Goal: Complete application form

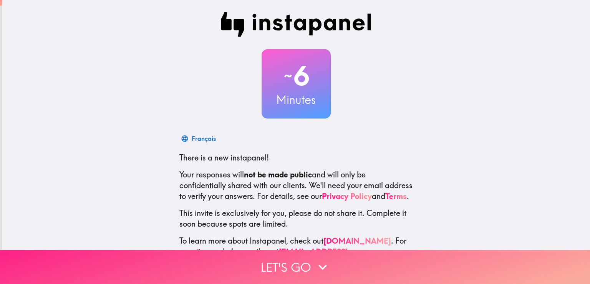
click at [305, 249] on button "Let's go" at bounding box center [295, 266] width 590 height 34
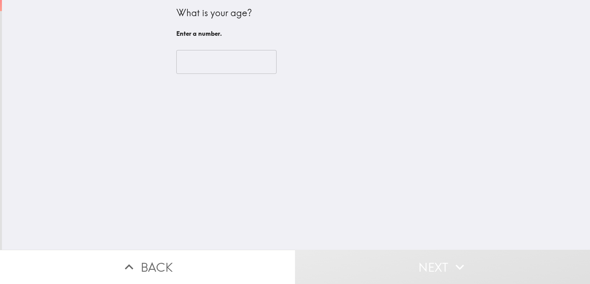
click at [215, 67] on input "number" at bounding box center [226, 62] width 100 height 24
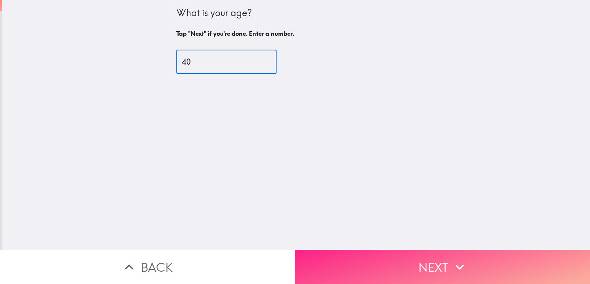
type input "40"
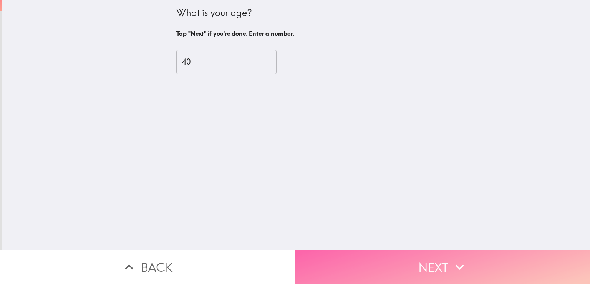
click at [401, 259] on button "Next" at bounding box center [442, 266] width 295 height 34
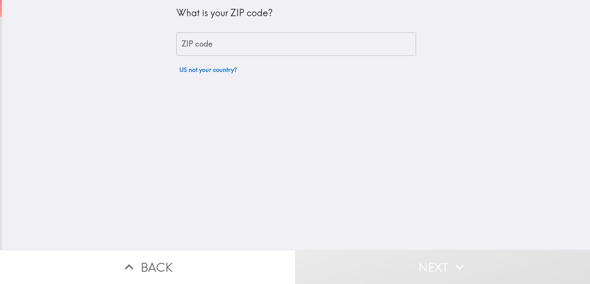
click at [218, 48] on input "ZIP code" at bounding box center [296, 44] width 240 height 24
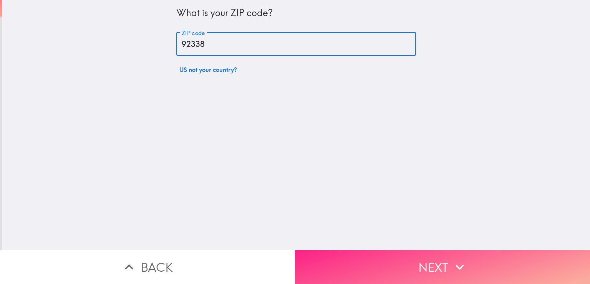
type input "92338"
click at [377, 252] on button "Next" at bounding box center [442, 266] width 295 height 34
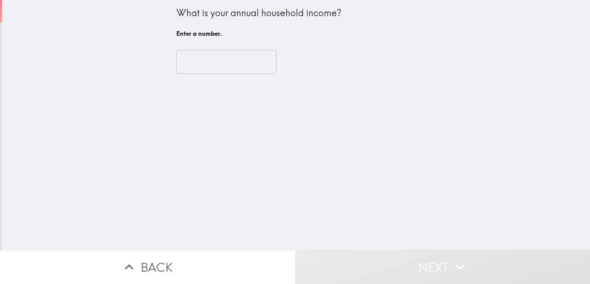
click at [208, 64] on input "number" at bounding box center [226, 62] width 100 height 24
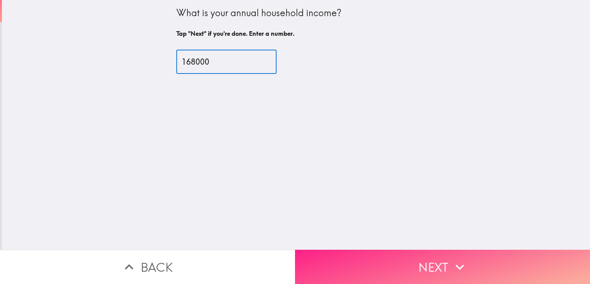
type input "168000"
click at [377, 263] on button "Next" at bounding box center [442, 266] width 295 height 34
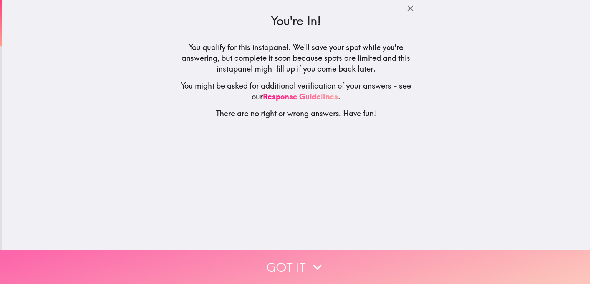
click at [300, 258] on button "Got it" at bounding box center [295, 266] width 590 height 34
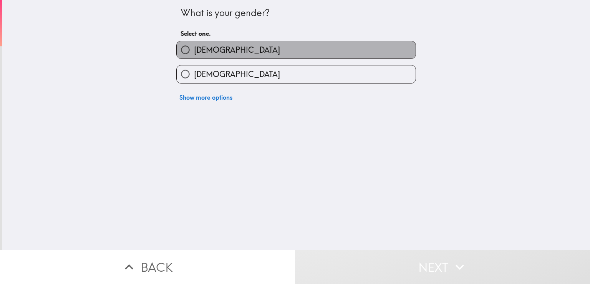
click at [226, 50] on label "[DEMOGRAPHIC_DATA]" at bounding box center [296, 49] width 239 height 17
click at [194, 50] on input "[DEMOGRAPHIC_DATA]" at bounding box center [185, 49] width 17 height 17
radio input "true"
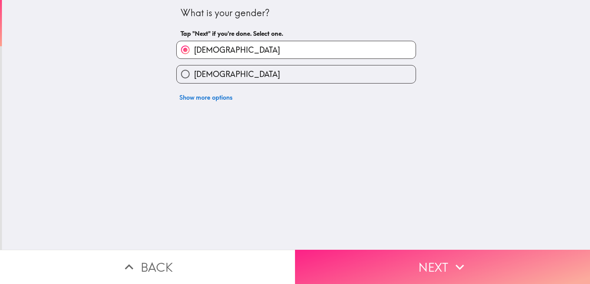
click at [389, 258] on button "Next" at bounding box center [442, 266] width 295 height 34
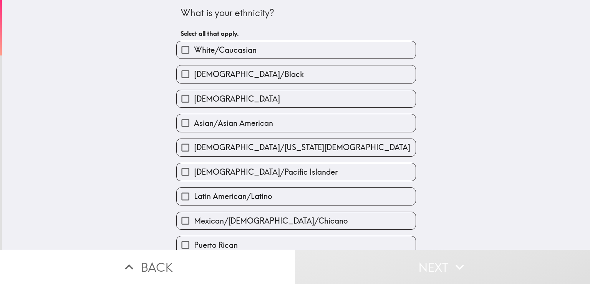
click at [239, 49] on span "White/Caucasian" at bounding box center [225, 50] width 63 height 11
click at [194, 49] on input "White/Caucasian" at bounding box center [185, 49] width 17 height 17
checkbox input "true"
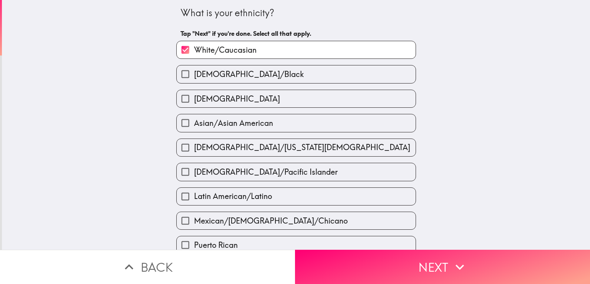
scroll to position [192, 0]
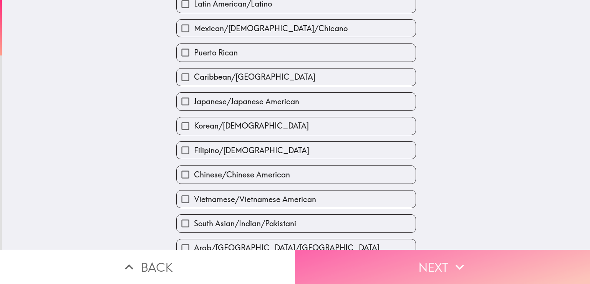
click at [383, 260] on button "Next" at bounding box center [442, 266] width 295 height 34
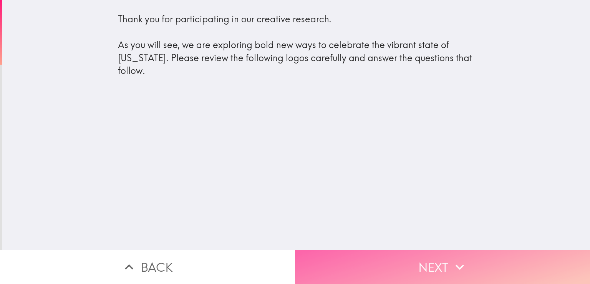
click at [374, 251] on button "Next" at bounding box center [442, 266] width 295 height 34
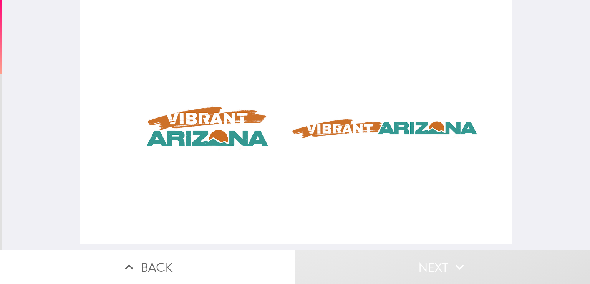
click at [230, 133] on div at bounding box center [296, 122] width 433 height 244
click at [345, 130] on div at bounding box center [296, 122] width 433 height 244
click at [214, 117] on div at bounding box center [296, 122] width 433 height 244
drag, startPoint x: 316, startPoint y: 115, endPoint x: 431, endPoint y: 145, distance: 118.8
click at [431, 145] on div at bounding box center [296, 122] width 433 height 244
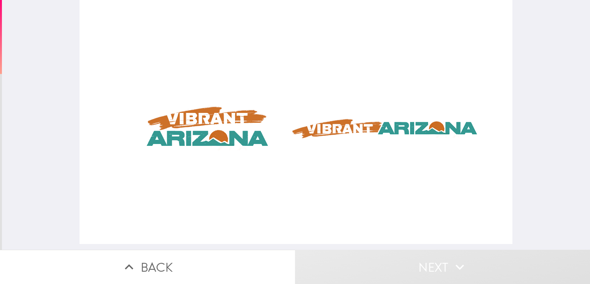
click at [225, 133] on div at bounding box center [296, 122] width 433 height 244
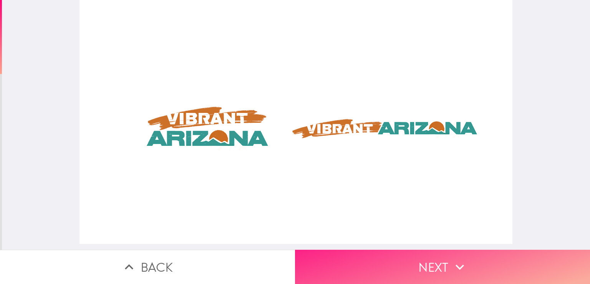
click at [405, 268] on button "Next" at bounding box center [442, 266] width 295 height 34
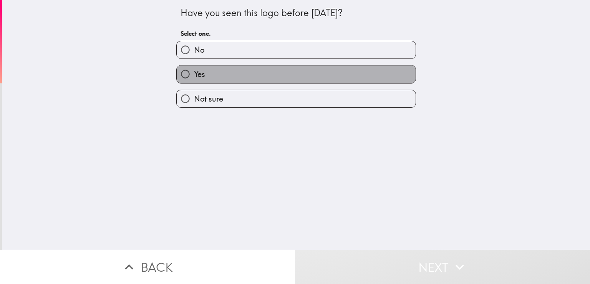
click at [208, 80] on label "Yes" at bounding box center [296, 73] width 239 height 17
click at [194, 80] on input "Yes" at bounding box center [185, 73] width 17 height 17
radio input "true"
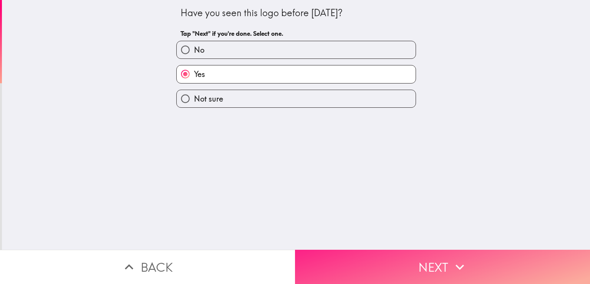
click at [406, 262] on button "Next" at bounding box center [442, 266] width 295 height 34
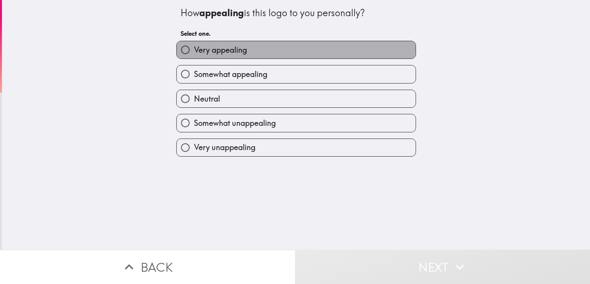
click at [224, 49] on span "Very appealing" at bounding box center [220, 50] width 53 height 11
click at [194, 49] on input "Very appealing" at bounding box center [185, 49] width 17 height 17
radio input "true"
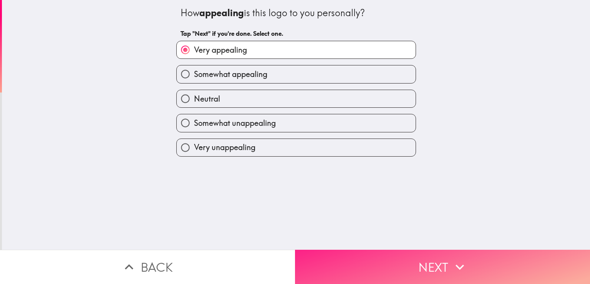
click at [375, 258] on button "Next" at bounding box center [442, 266] width 295 height 34
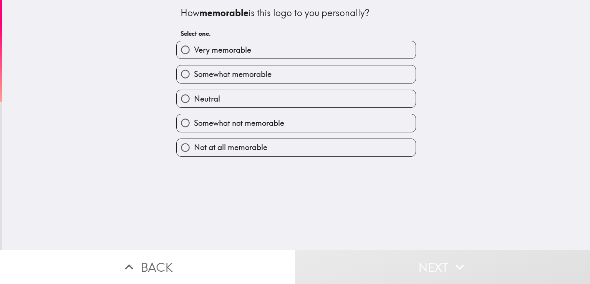
click at [243, 49] on span "Very memorable" at bounding box center [222, 50] width 57 height 11
click at [194, 49] on input "Very memorable" at bounding box center [185, 49] width 17 height 17
radio input "true"
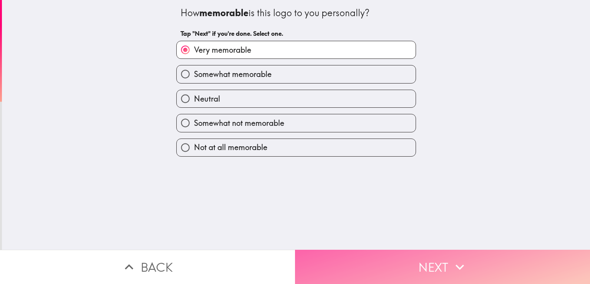
click at [390, 253] on button "Next" at bounding box center [442, 266] width 295 height 34
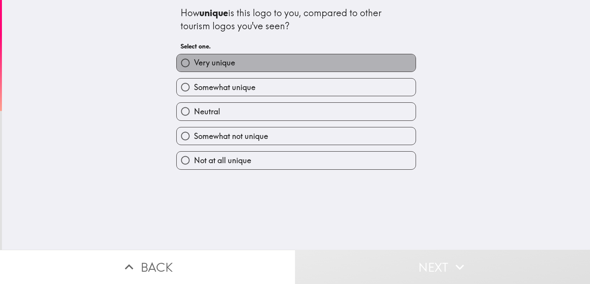
click at [233, 65] on label "Very unique" at bounding box center [296, 62] width 239 height 17
click at [194, 65] on input "Very unique" at bounding box center [185, 62] width 17 height 17
radio input "true"
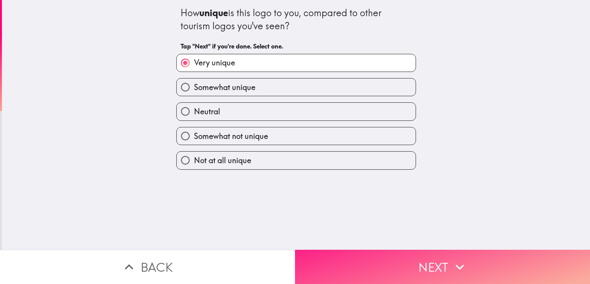
click at [406, 261] on button "Next" at bounding box center [442, 266] width 295 height 34
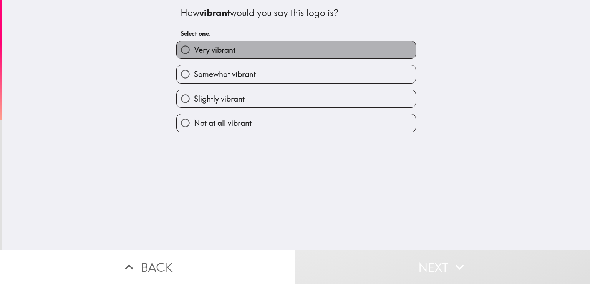
click at [223, 53] on span "Very vibrant" at bounding box center [215, 50] width 42 height 11
click at [194, 53] on input "Very vibrant" at bounding box center [185, 49] width 17 height 17
radio input "true"
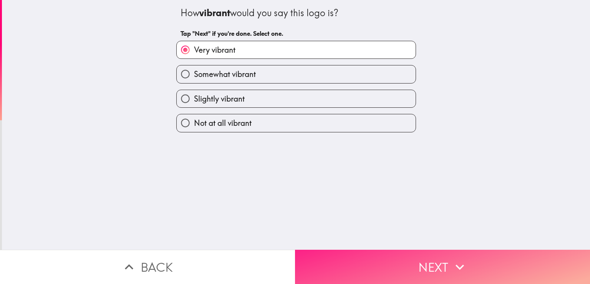
click at [348, 267] on button "Next" at bounding box center [442, 266] width 295 height 34
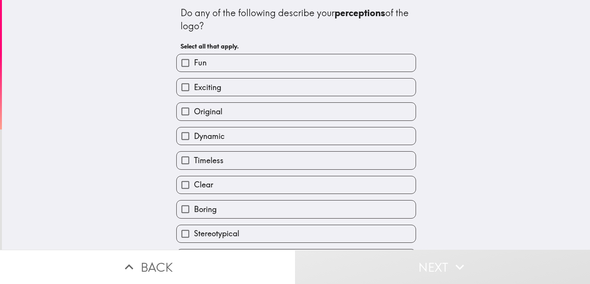
click at [216, 62] on label "Fun" at bounding box center [296, 62] width 239 height 17
click at [194, 62] on input "Fun" at bounding box center [185, 62] width 17 height 17
checkbox input "true"
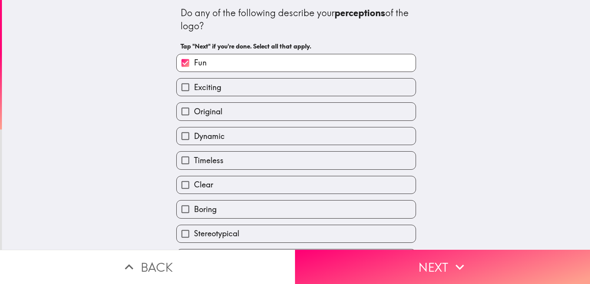
click at [215, 88] on span "Exciting" at bounding box center [207, 87] width 27 height 11
click at [194, 88] on input "Exciting" at bounding box center [185, 86] width 17 height 17
checkbox input "true"
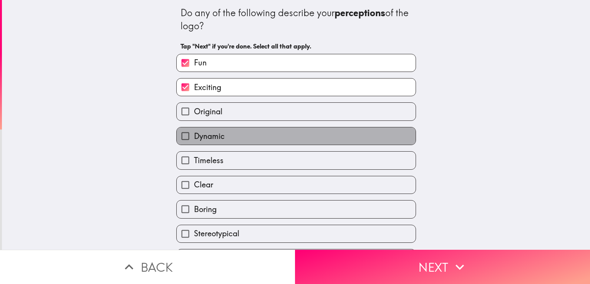
click at [220, 136] on label "Dynamic" at bounding box center [296, 135] width 239 height 17
click at [194, 136] on input "Dynamic" at bounding box center [185, 135] width 17 height 17
checkbox input "true"
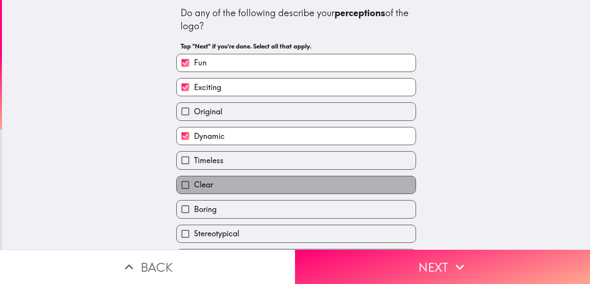
click at [223, 183] on label "Clear" at bounding box center [296, 184] width 239 height 17
click at [194, 183] on input "Clear" at bounding box center [185, 184] width 17 height 17
checkbox input "true"
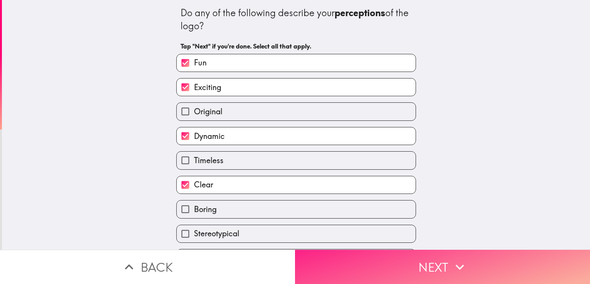
click at [360, 271] on button "Next" at bounding box center [442, 266] width 295 height 34
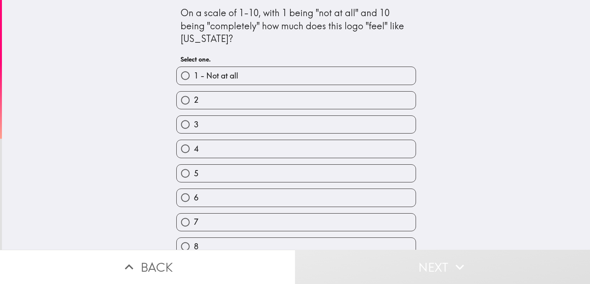
scroll to position [59, 0]
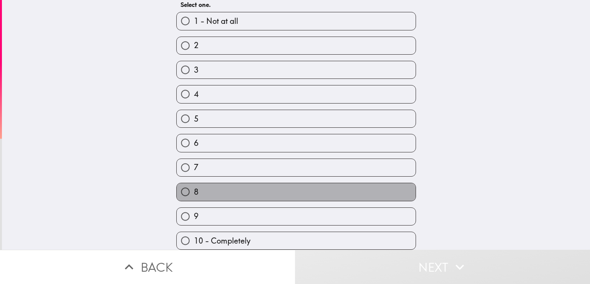
click at [206, 186] on label "8" at bounding box center [296, 191] width 239 height 17
click at [194, 186] on input "8" at bounding box center [185, 191] width 17 height 17
radio input "true"
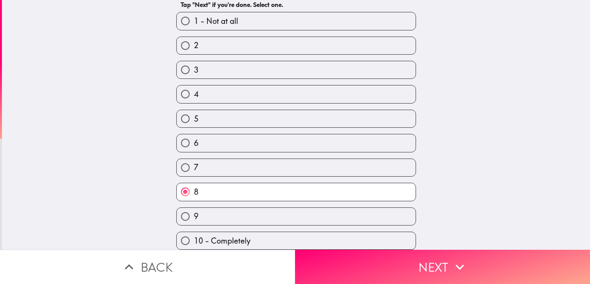
click at [220, 208] on label "9" at bounding box center [296, 216] width 239 height 17
click at [194, 208] on input "9" at bounding box center [185, 216] width 17 height 17
radio input "true"
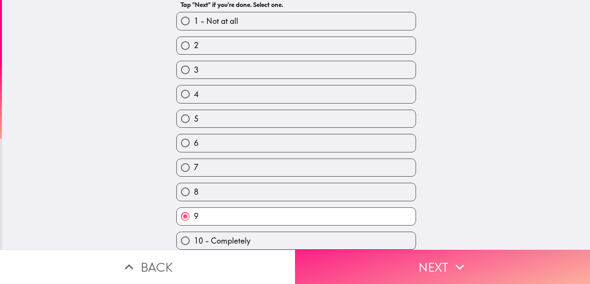
click at [324, 256] on button "Next" at bounding box center [442, 266] width 295 height 34
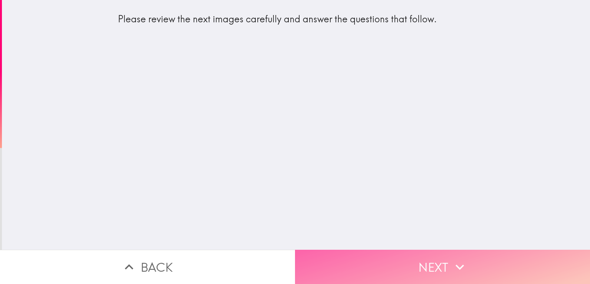
click at [381, 250] on button "Next" at bounding box center [442, 266] width 295 height 34
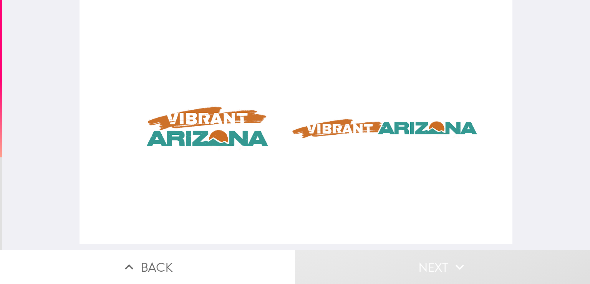
click at [218, 131] on div at bounding box center [296, 122] width 433 height 244
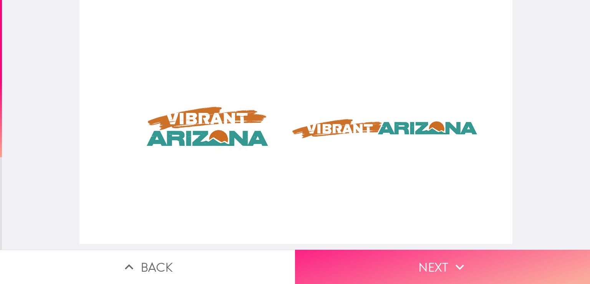
click at [394, 260] on button "Next" at bounding box center [442, 266] width 295 height 34
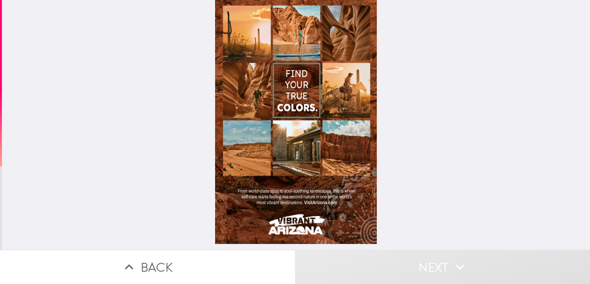
click at [307, 168] on div at bounding box center [296, 122] width 162 height 244
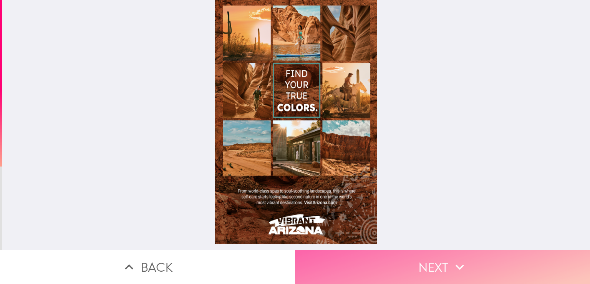
click at [382, 253] on button "Next" at bounding box center [442, 266] width 295 height 34
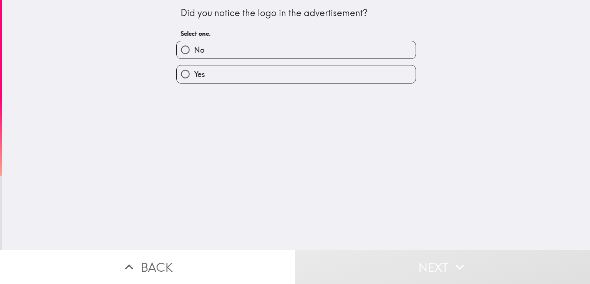
click at [256, 53] on label "No" at bounding box center [296, 49] width 239 height 17
click at [194, 53] on input "No" at bounding box center [185, 49] width 17 height 17
radio input "true"
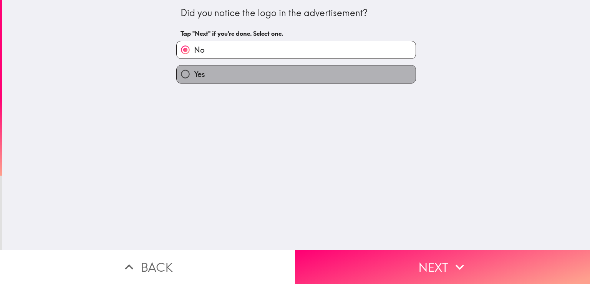
click at [259, 75] on label "Yes" at bounding box center [296, 73] width 239 height 17
click at [194, 75] on input "Yes" at bounding box center [185, 73] width 17 height 17
radio input "true"
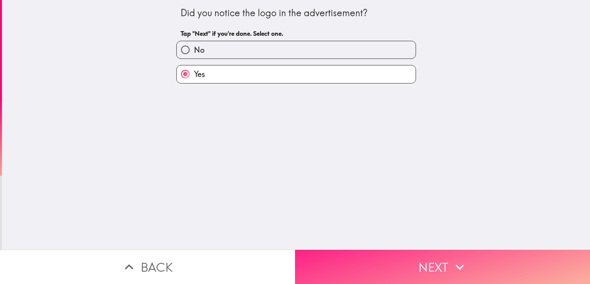
click at [401, 251] on button "Next" at bounding box center [442, 266] width 295 height 34
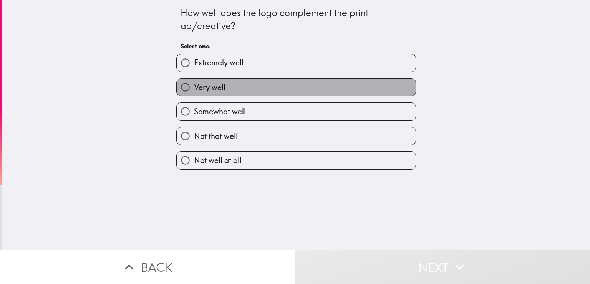
click at [261, 86] on label "Very well" at bounding box center [296, 86] width 239 height 17
click at [194, 86] on input "Very well" at bounding box center [185, 86] width 17 height 17
radio input "true"
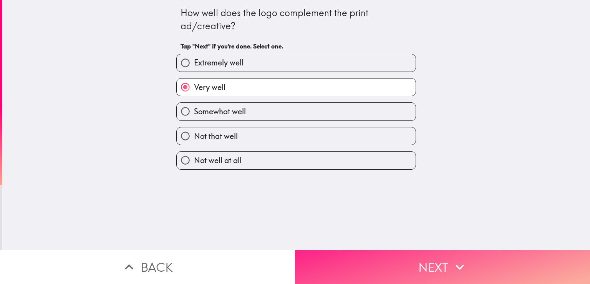
click at [411, 252] on button "Next" at bounding box center [442, 266] width 295 height 34
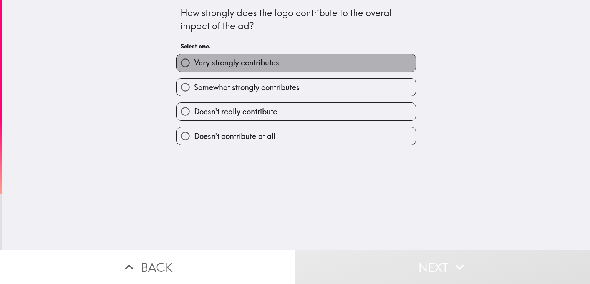
click at [256, 62] on span "Very strongly contributes" at bounding box center [236, 62] width 85 height 11
click at [194, 62] on input "Very strongly contributes" at bounding box center [185, 62] width 17 height 17
radio input "true"
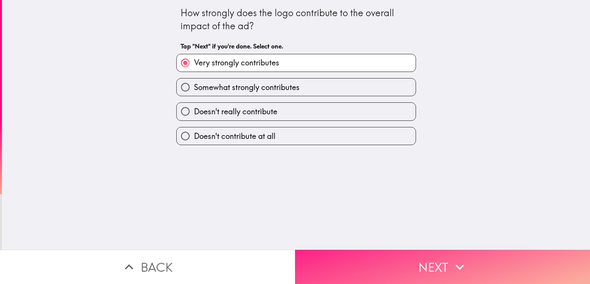
click at [388, 249] on button "Next" at bounding box center [442, 266] width 295 height 34
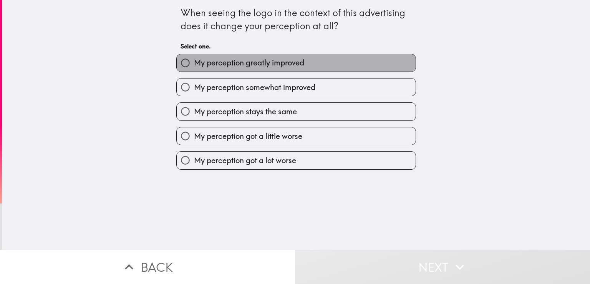
click at [272, 66] on span "My perception greatly improved" at bounding box center [249, 62] width 110 height 11
click at [194, 66] on input "My perception greatly improved" at bounding box center [185, 62] width 17 height 17
radio input "true"
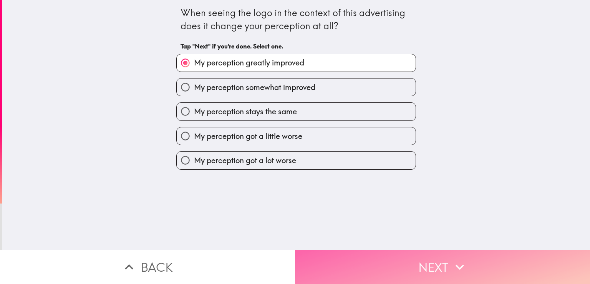
click at [390, 265] on button "Next" at bounding box center [442, 266] width 295 height 34
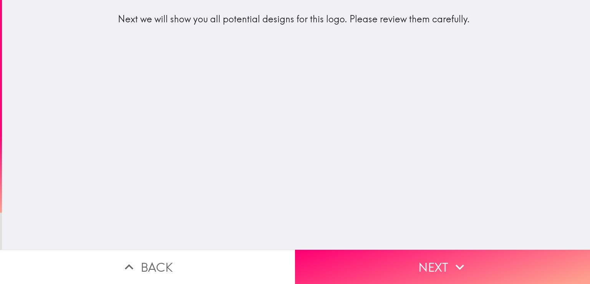
click at [371, 238] on div "Next we will show you all potential designs for this logo. Please review them c…" at bounding box center [296, 124] width 589 height 249
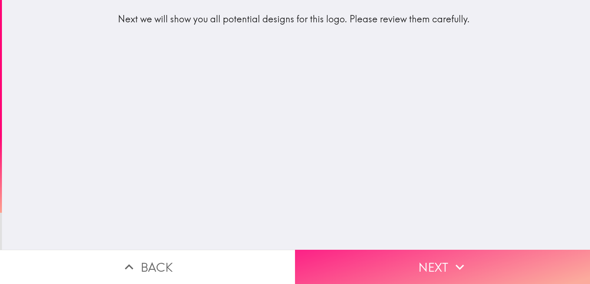
click at [374, 249] on button "Next" at bounding box center [442, 266] width 295 height 34
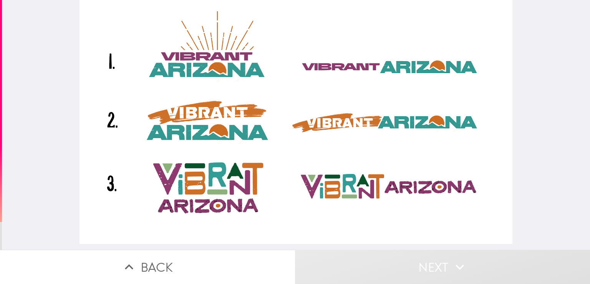
click at [221, 129] on div at bounding box center [296, 122] width 433 height 244
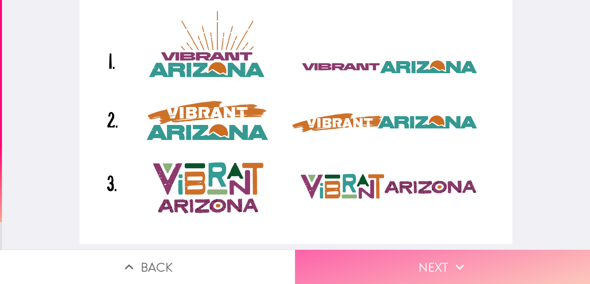
click at [383, 254] on button "Next" at bounding box center [442, 266] width 295 height 34
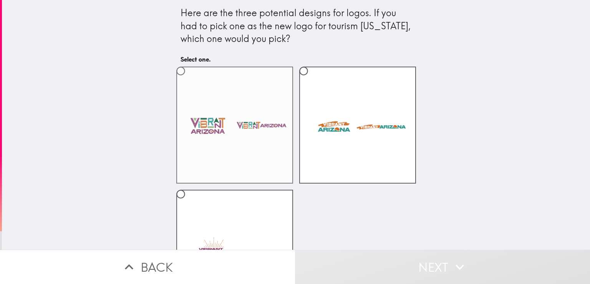
scroll to position [63, 0]
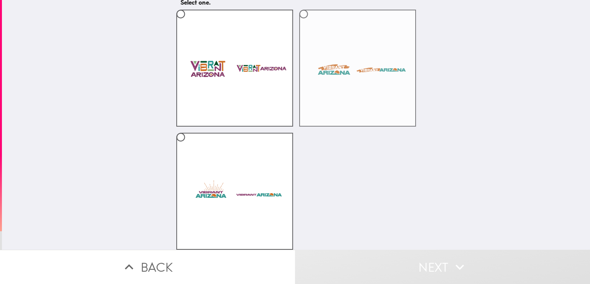
click at [324, 80] on label at bounding box center [357, 68] width 117 height 117
click at [313, 23] on input "radio" at bounding box center [303, 13] width 17 height 17
radio input "true"
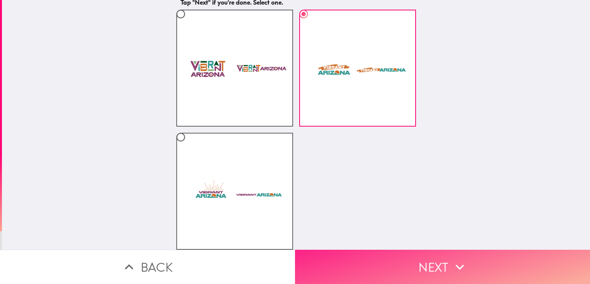
click at [409, 254] on button "Next" at bounding box center [442, 266] width 295 height 34
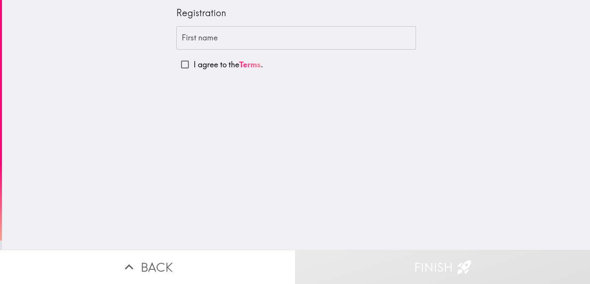
click at [196, 38] on input "First name" at bounding box center [296, 38] width 240 height 24
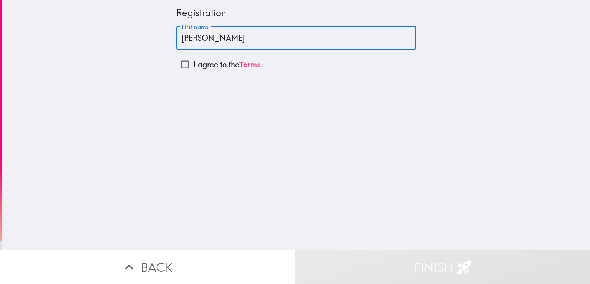
type input "[PERSON_NAME]"
click at [176, 65] on input "I agree to the Terms ." at bounding box center [184, 64] width 17 height 17
checkbox input "true"
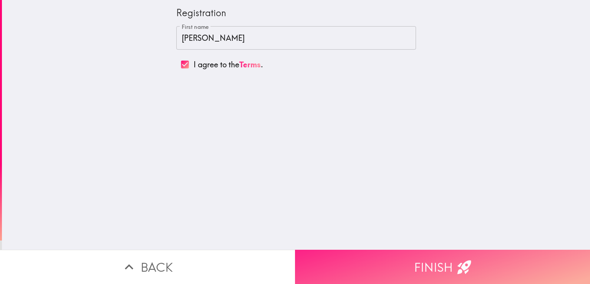
click at [399, 262] on button "Finish" at bounding box center [442, 266] width 295 height 34
